Goal: Task Accomplishment & Management: Manage account settings

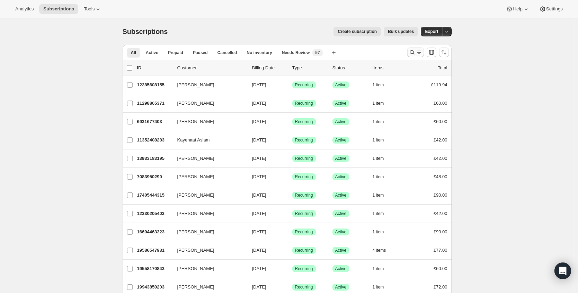
click at [409, 53] on button "Search and filter results" at bounding box center [415, 52] width 17 height 10
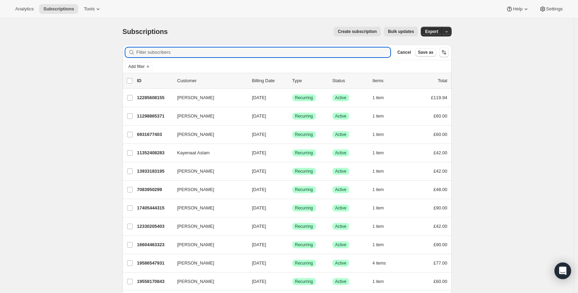
click at [210, 59] on div "Filter subscribers Cancel Save as" at bounding box center [287, 52] width 329 height 15
click at [267, 54] on input "Filter subscribers" at bounding box center [263, 52] width 254 height 10
paste input "[EMAIL_ADDRESS][DOMAIN_NAME]"
type input "[EMAIL_ADDRESS][DOMAIN_NAME]"
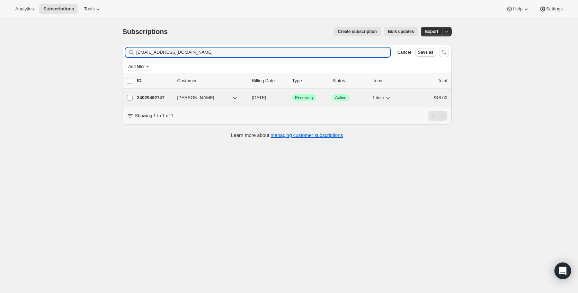
click at [143, 96] on p "24029462747" at bounding box center [154, 97] width 35 height 7
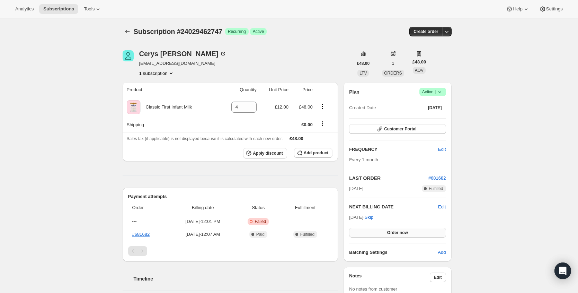
click at [406, 234] on span "Order now" at bounding box center [397, 233] width 21 height 6
click at [407, 232] on span "Click to confirm" at bounding box center [398, 233] width 32 height 6
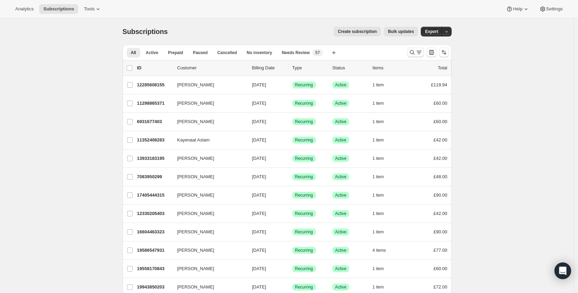
click at [411, 50] on icon "Search and filter results" at bounding box center [412, 52] width 7 height 7
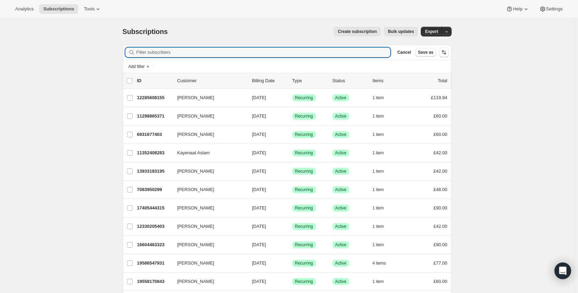
paste input "jaauk24@gmail.com"
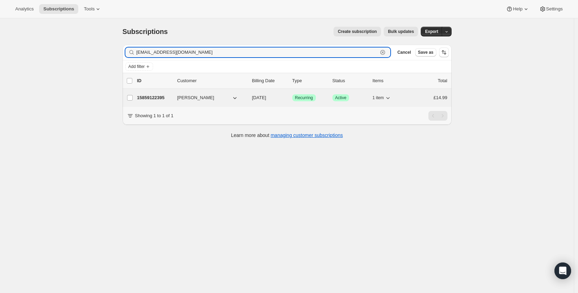
type input "jaauk24@gmail.com"
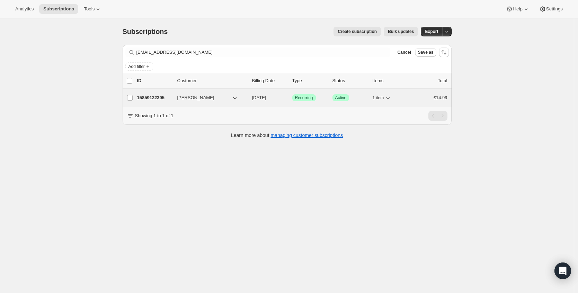
click at [167, 94] on p "15859122395" at bounding box center [154, 97] width 35 height 7
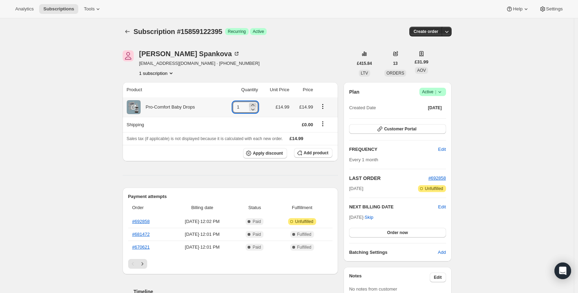
click at [256, 104] on icon at bounding box center [252, 104] width 7 height 7
type input "2"
click at [413, 231] on button "Order now" at bounding box center [397, 233] width 97 height 10
click at [413, 231] on span "Click to confirm" at bounding box center [398, 233] width 32 height 6
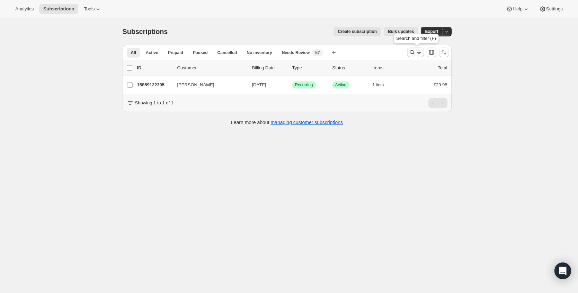
click at [413, 52] on icon "Search and filter results" at bounding box center [412, 52] width 7 height 7
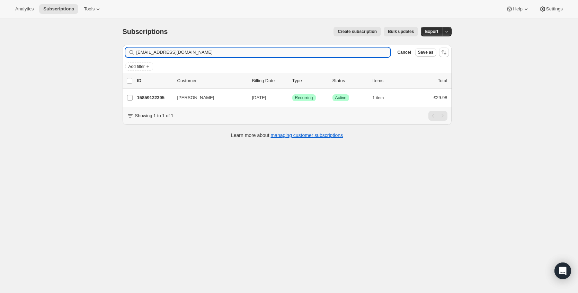
click at [178, 51] on input "jaauk24@gmail.com" at bounding box center [263, 52] width 254 height 10
type input "alexlbrown92@live.co.uk"
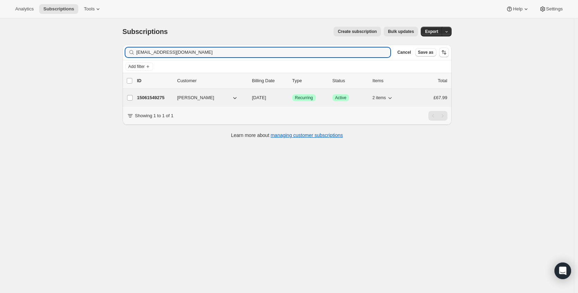
click at [162, 97] on p "15061549275" at bounding box center [154, 97] width 35 height 7
